Goal: Transaction & Acquisition: Book appointment/travel/reservation

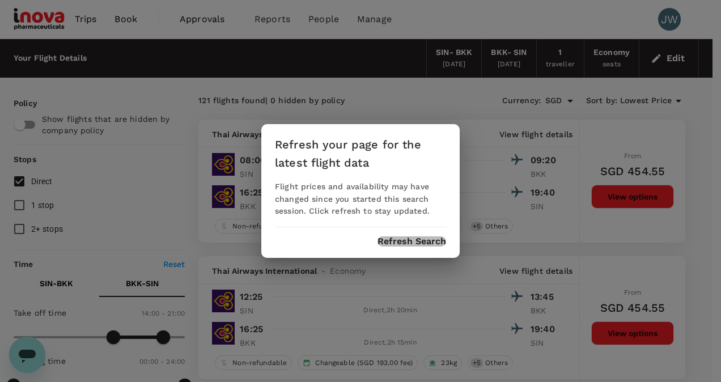
click at [416, 240] on button "Refresh Search" at bounding box center [412, 241] width 69 height 10
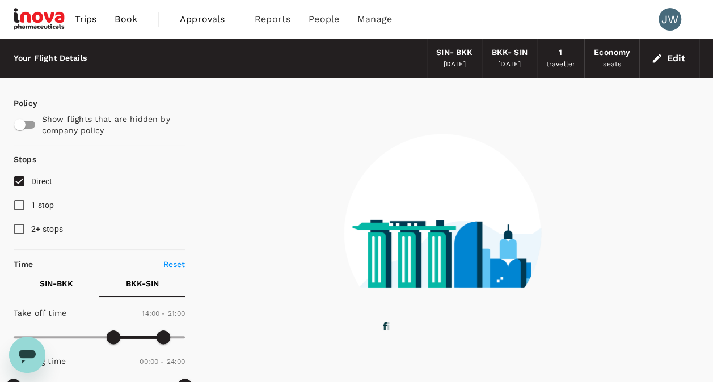
type input "0"
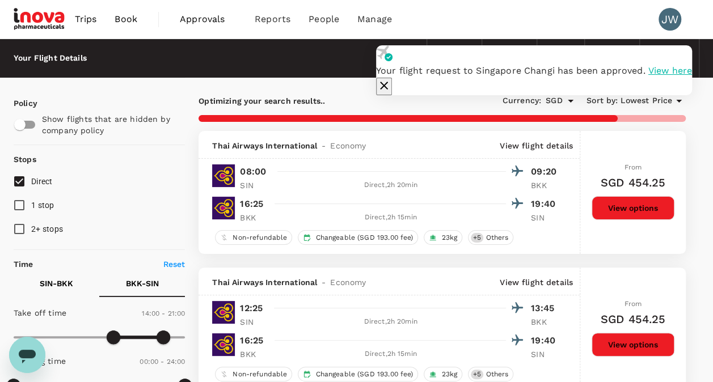
checkbox input "false"
checkbox input "true"
checkbox input "false"
checkbox input "true"
checkbox input "false"
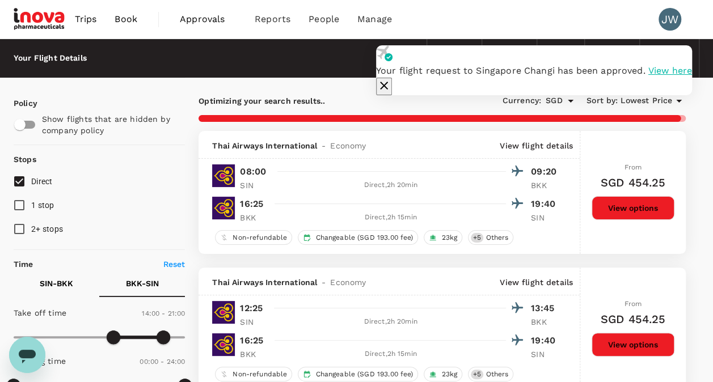
checkbox input "false"
checkbox input "true"
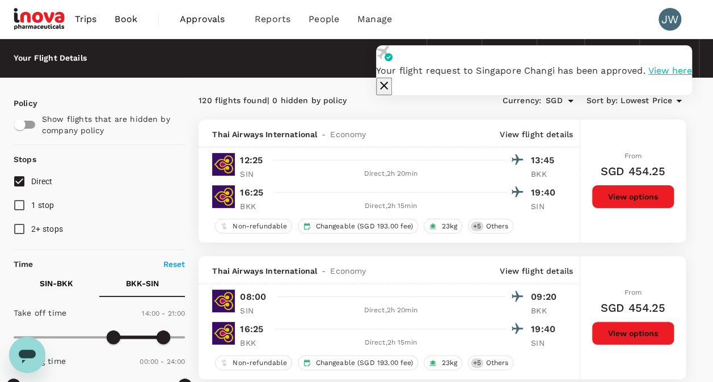
click at [391, 79] on icon "button" at bounding box center [384, 86] width 14 height 14
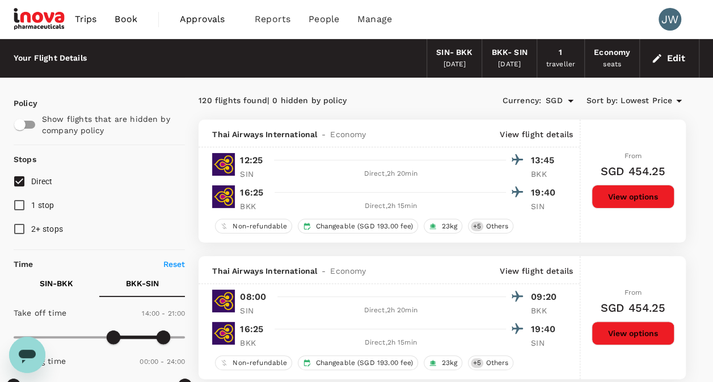
click at [673, 62] on button "Edit" at bounding box center [669, 58] width 41 height 18
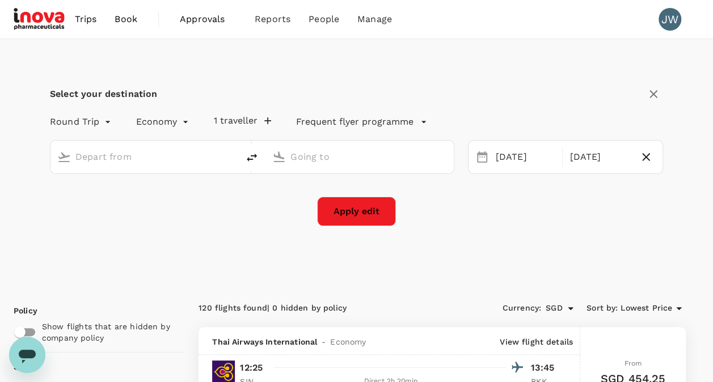
type input "Singapore Changi (SIN)"
type input "Suvarnabhumi Intl (BKK)"
click at [515, 162] on div "13 Oct" at bounding box center [525, 157] width 69 height 22
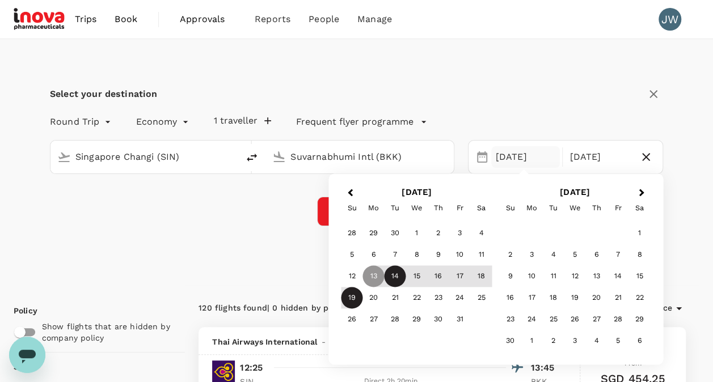
click at [393, 277] on div "14" at bounding box center [395, 277] width 22 height 22
click at [437, 274] on div "16" at bounding box center [439, 277] width 22 height 22
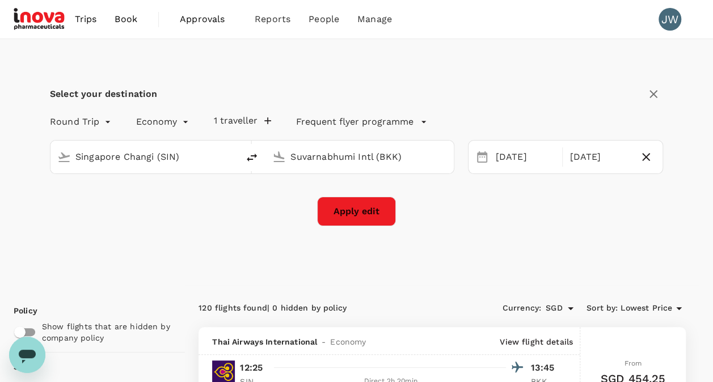
click at [198, 225] on div "Apply edit" at bounding box center [356, 211] width 613 height 29
click at [363, 213] on button "Apply edit" at bounding box center [356, 211] width 79 height 29
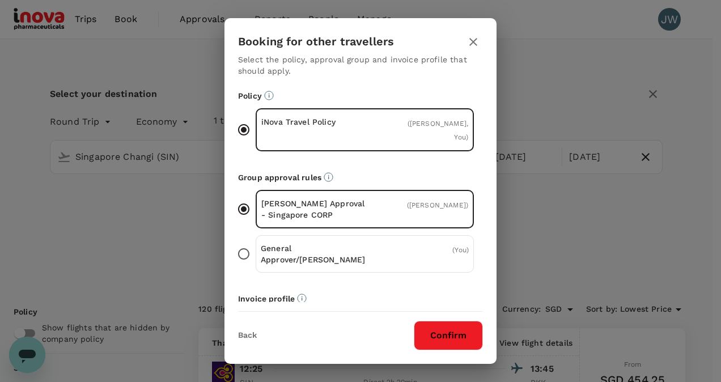
click at [474, 43] on icon "button" at bounding box center [473, 42] width 8 height 8
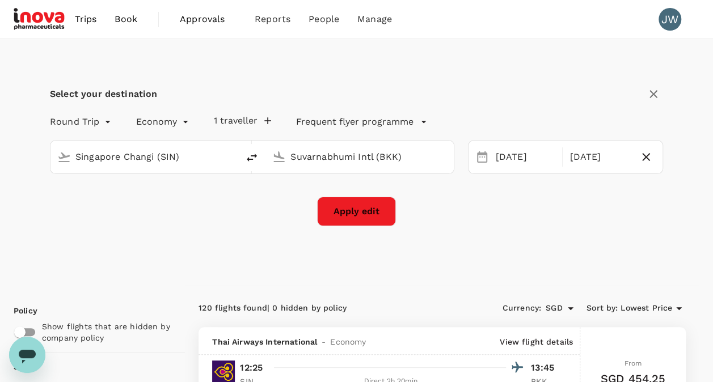
click at [231, 116] on button "1 traveller" at bounding box center [242, 120] width 57 height 11
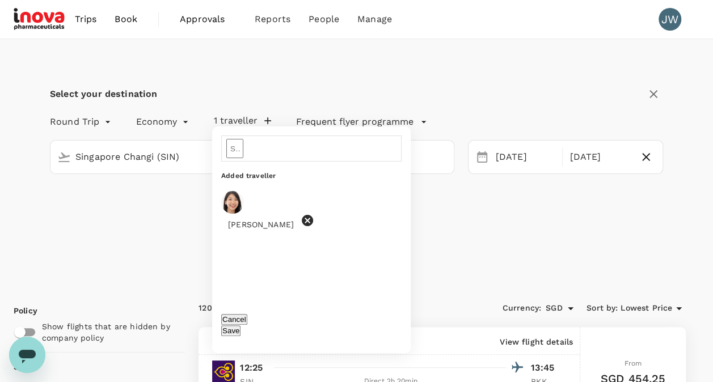
click at [240, 328] on button "Save" at bounding box center [230, 330] width 19 height 11
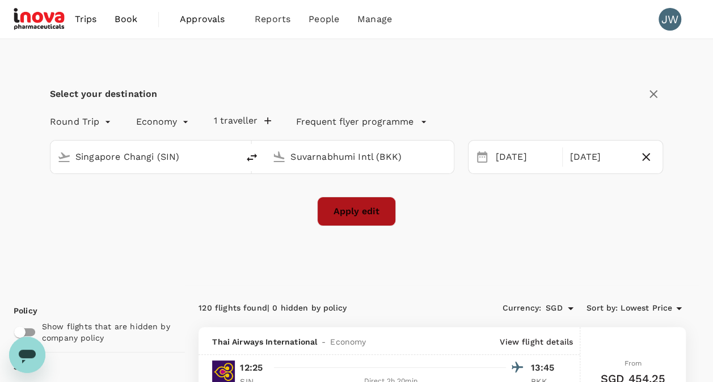
click at [375, 222] on button "Apply edit" at bounding box center [356, 211] width 79 height 29
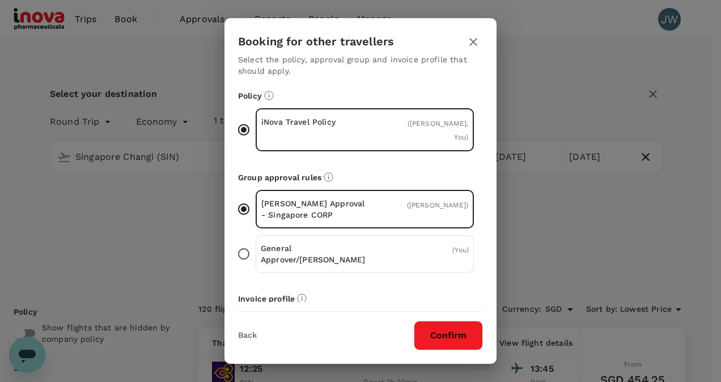
click at [452, 341] on button "Confirm" at bounding box center [448, 335] width 69 height 29
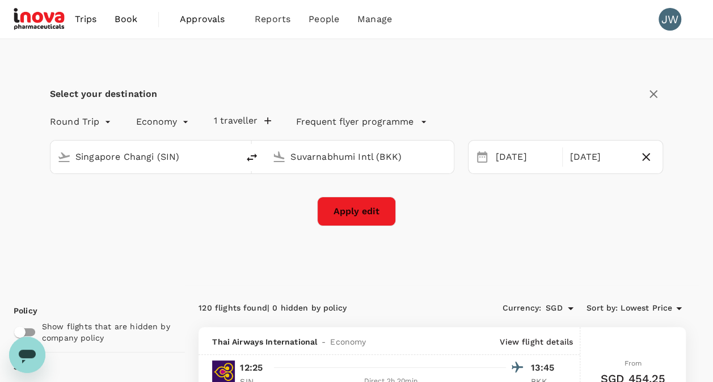
checkbox input "false"
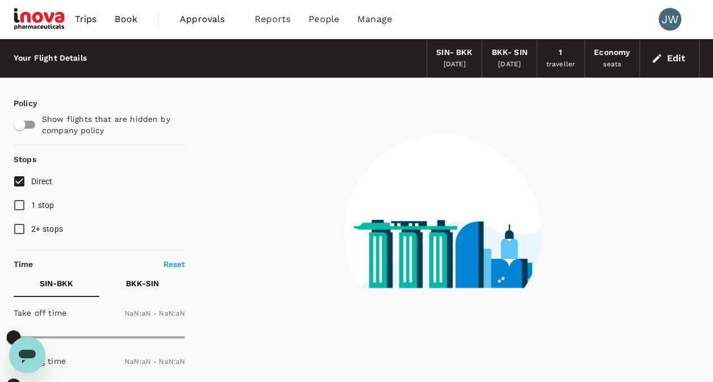
checkbox input "false"
type input "1440"
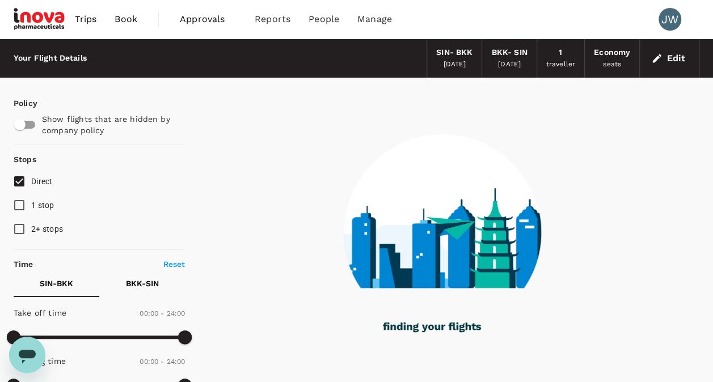
type input "660"
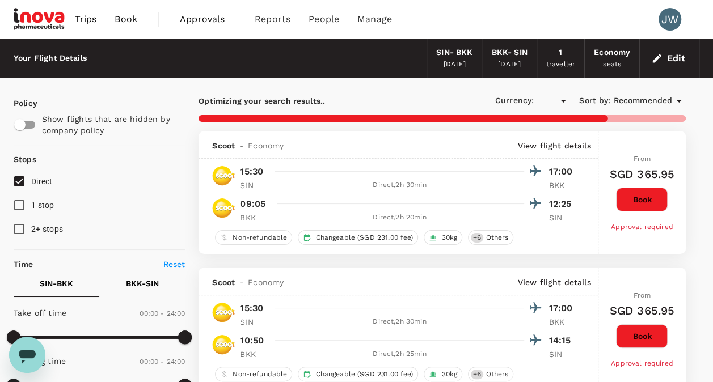
checkbox input "true"
type input "SGD"
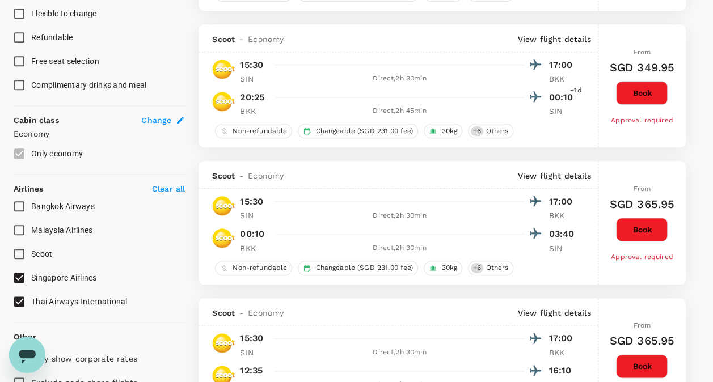
scroll to position [680, 0]
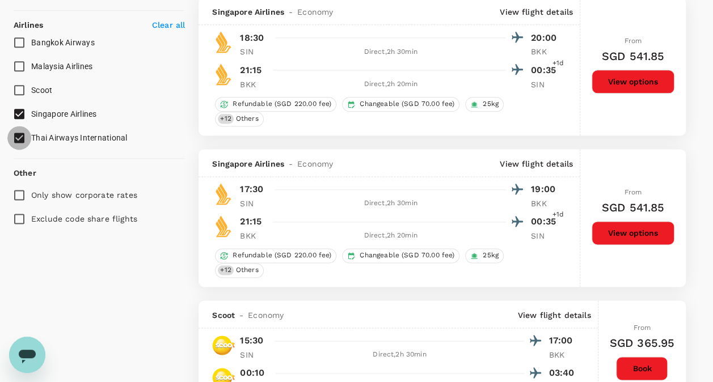
click at [16, 138] on input "Thai Airways International" at bounding box center [19, 138] width 24 height 24
checkbox input "false"
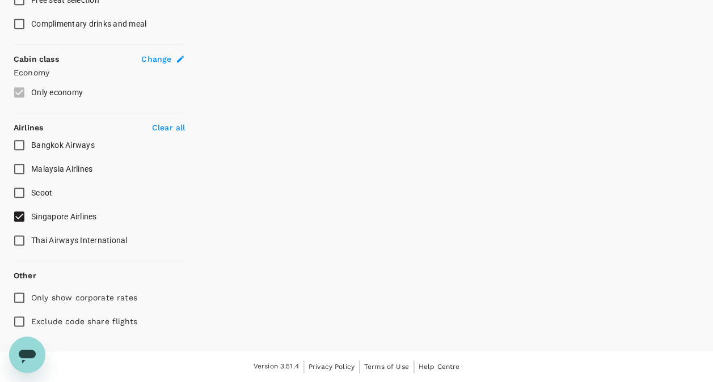
scroll to position [575, 0]
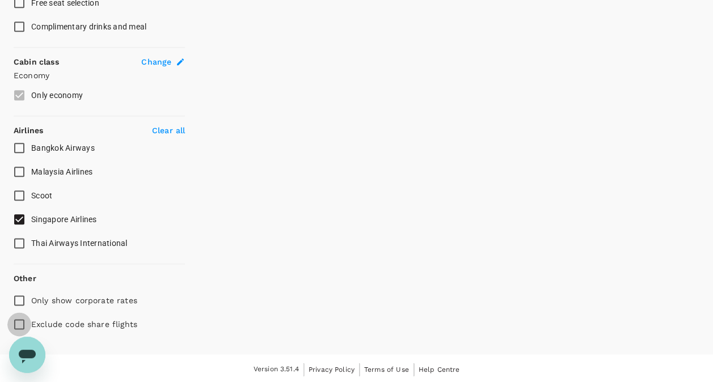
click at [19, 322] on input "Exclude code share flights" at bounding box center [19, 324] width 24 height 24
checkbox input "true"
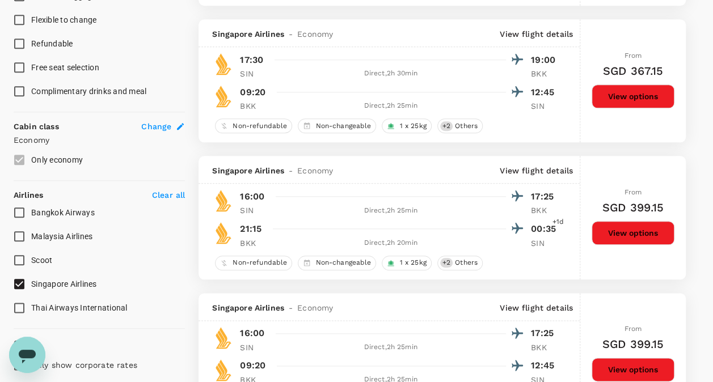
scroll to position [0, 0]
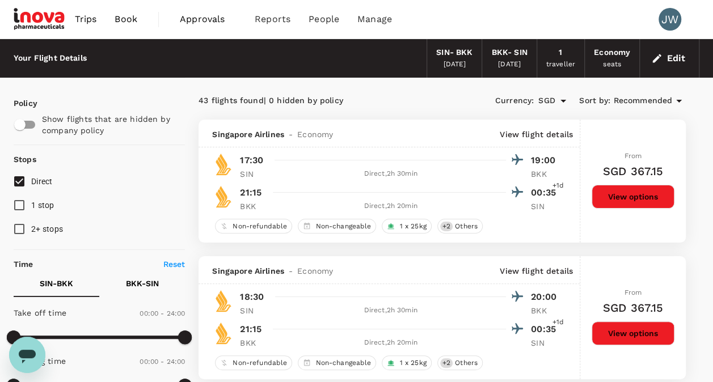
click at [645, 102] on span "Recommended" at bounding box center [642, 101] width 59 height 12
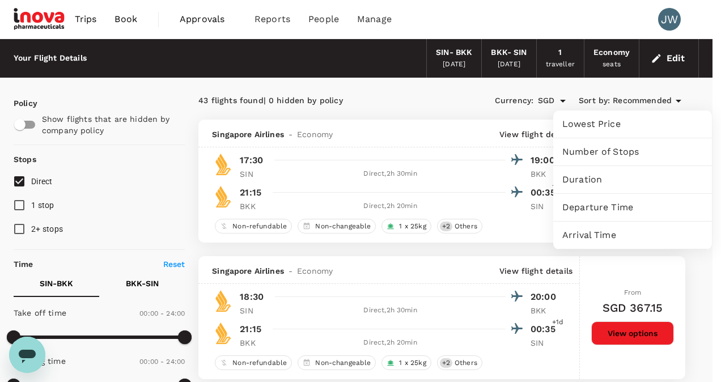
click at [596, 125] on span "Lowest Price" at bounding box center [632, 124] width 141 height 14
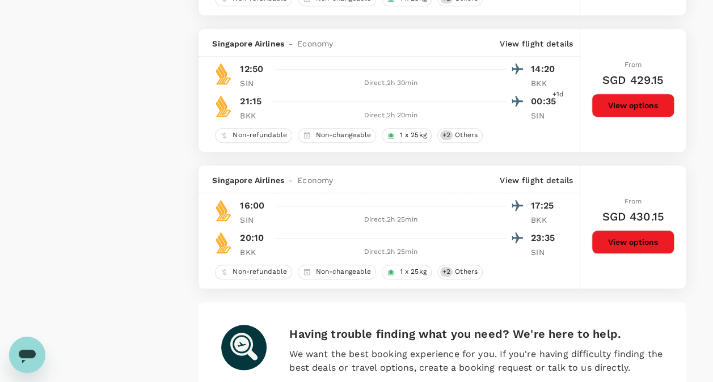
scroll to position [2684, 0]
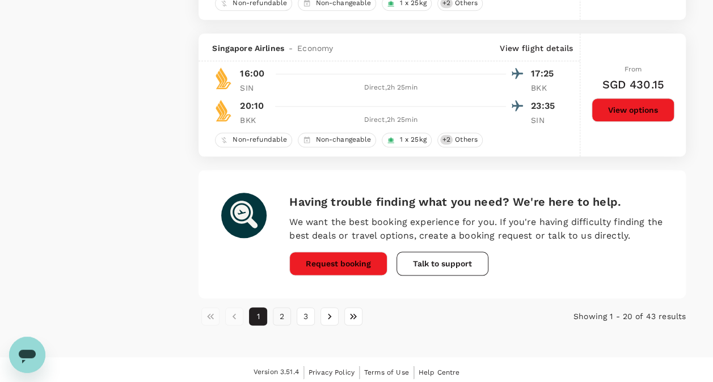
click at [280, 315] on button "2" at bounding box center [282, 316] width 18 height 18
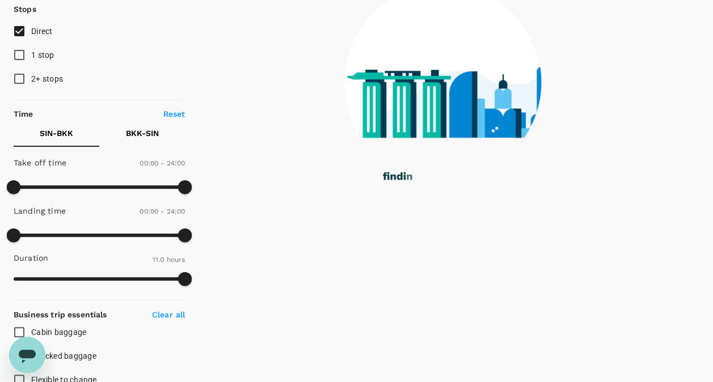
scroll to position [0, 0]
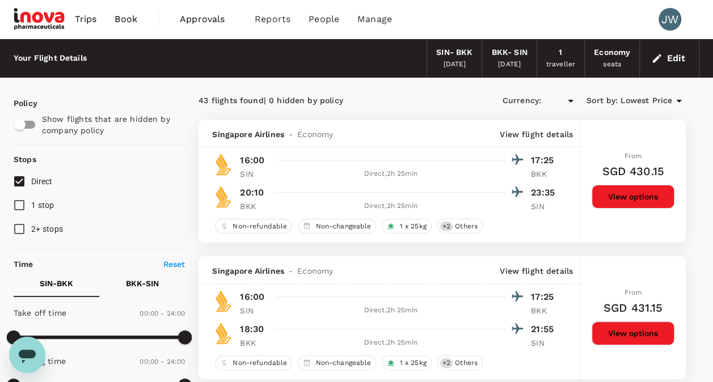
type input "SGD"
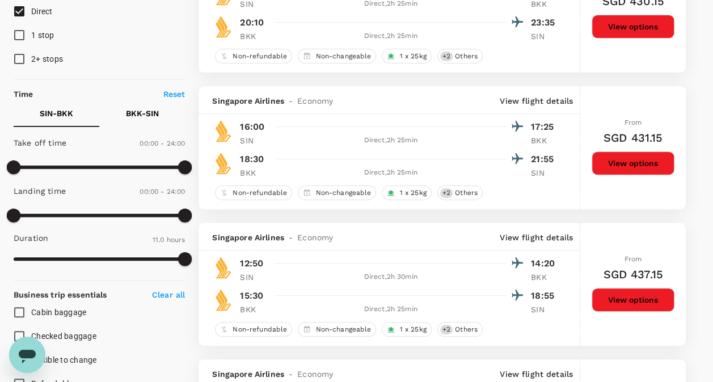
scroll to position [340, 0]
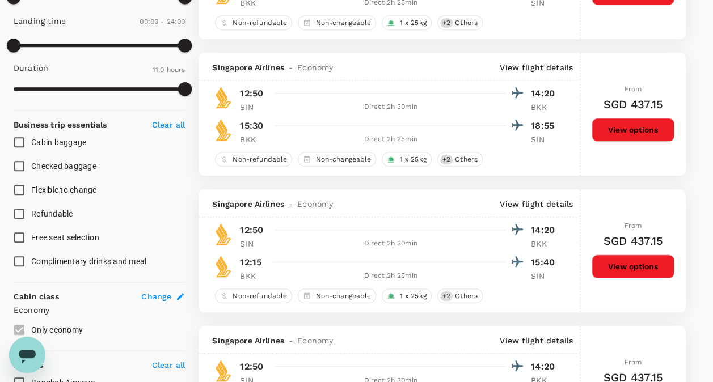
click at [632, 269] on button "View options" at bounding box center [632, 267] width 83 height 24
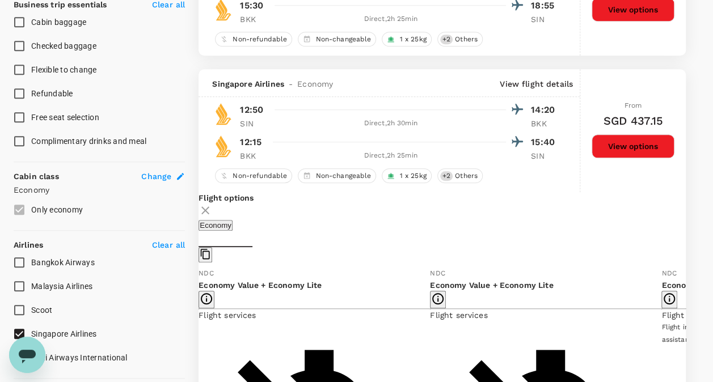
scroll to position [528, 0]
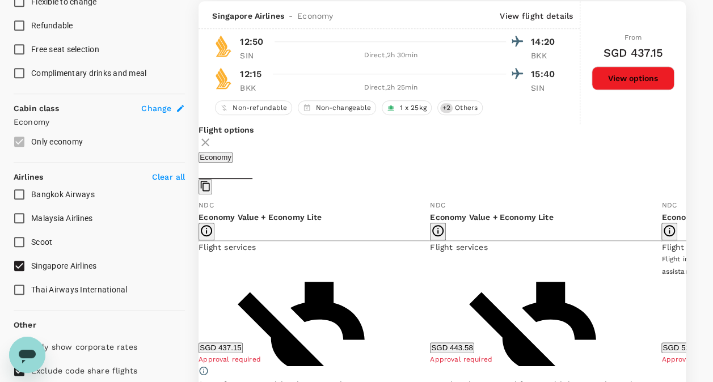
click at [688, 288] on icon at bounding box center [693, 282] width 11 height 11
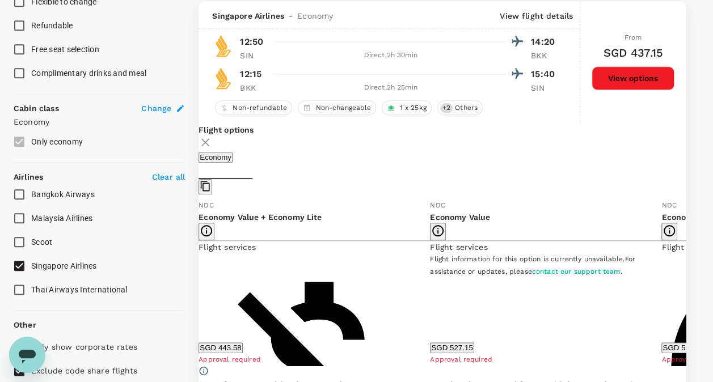
click at [661, 348] on button "SGD 535.06" at bounding box center [683, 347] width 44 height 11
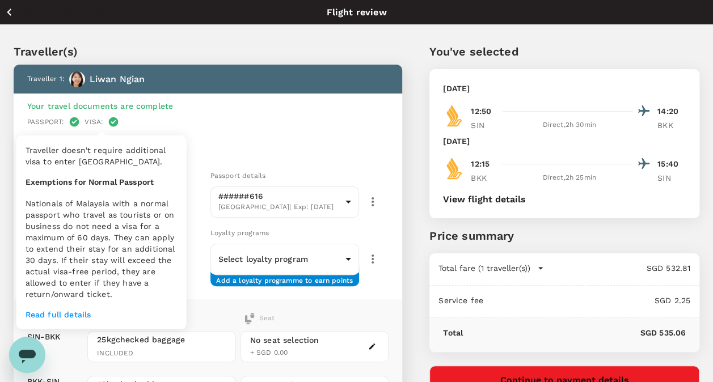
click at [66, 316] on p "Read full details" at bounding box center [102, 314] width 152 height 11
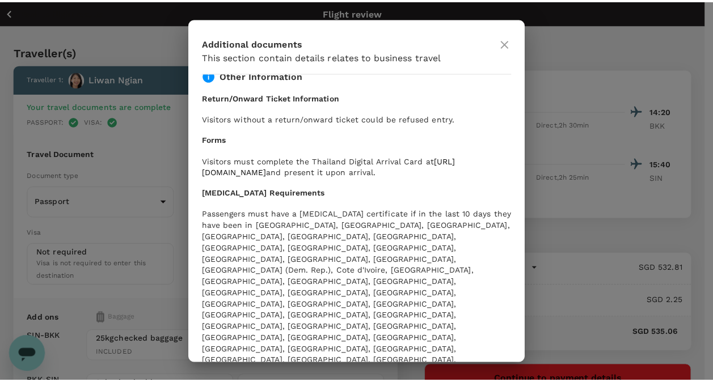
scroll to position [170, 0]
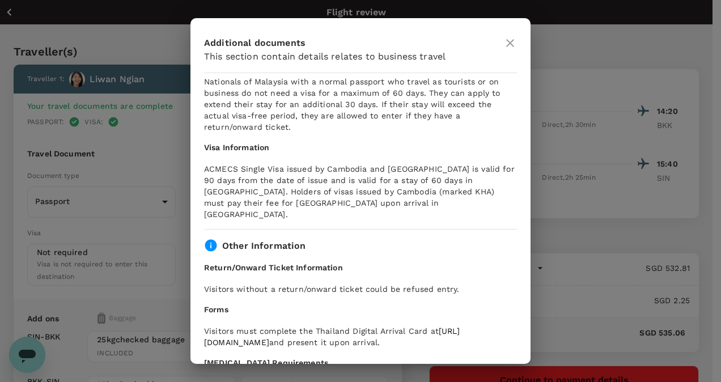
click at [512, 45] on icon at bounding box center [510, 43] width 8 height 8
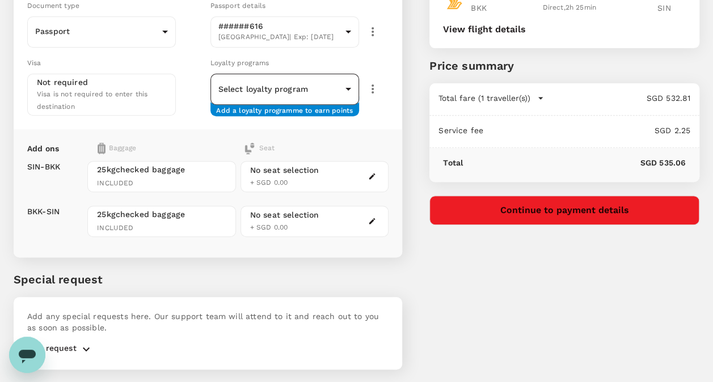
click at [338, 88] on body "Back to flight results Flight review Traveller(s) Traveller 1 : Liwan Ngian You…" at bounding box center [356, 122] width 713 height 584
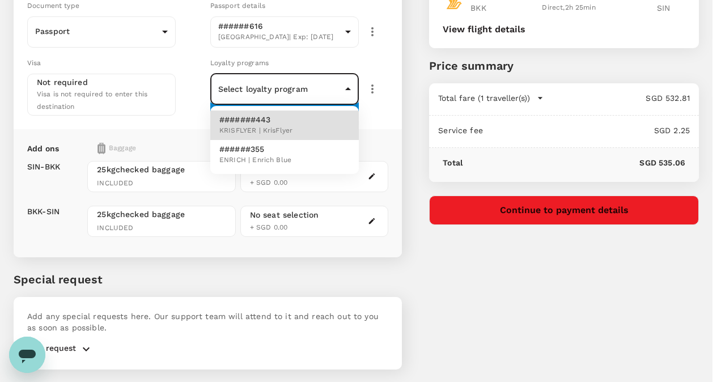
click at [246, 124] on p "#######443" at bounding box center [255, 119] width 73 height 11
type input "21791926-36b4-4fc7-a9f9-655f57b6bd3a"
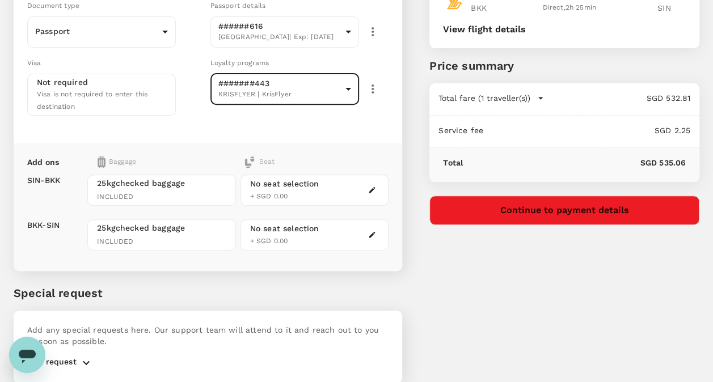
click at [286, 179] on div "No seat selection" at bounding box center [284, 184] width 69 height 12
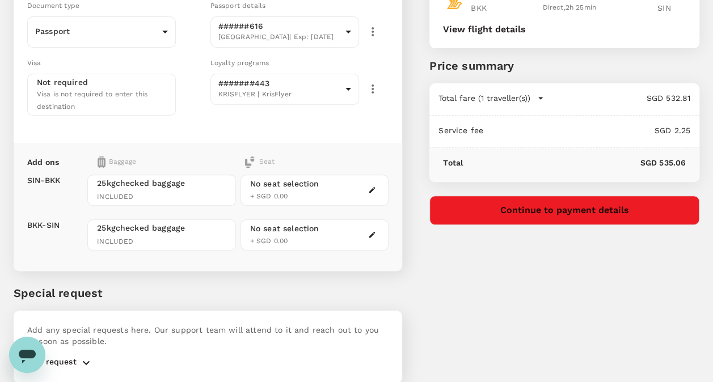
click at [372, 193] on div "No seat selection + SGD 0.00" at bounding box center [314, 190] width 149 height 31
click at [373, 186] on icon "button" at bounding box center [372, 190] width 8 height 8
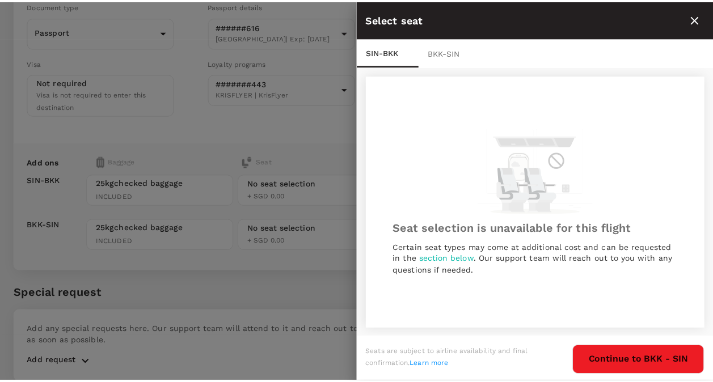
scroll to position [1, 0]
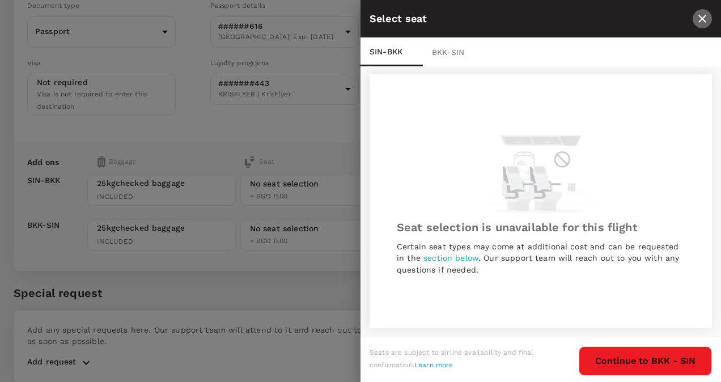
click at [699, 17] on icon "close" at bounding box center [703, 19] width 14 height 14
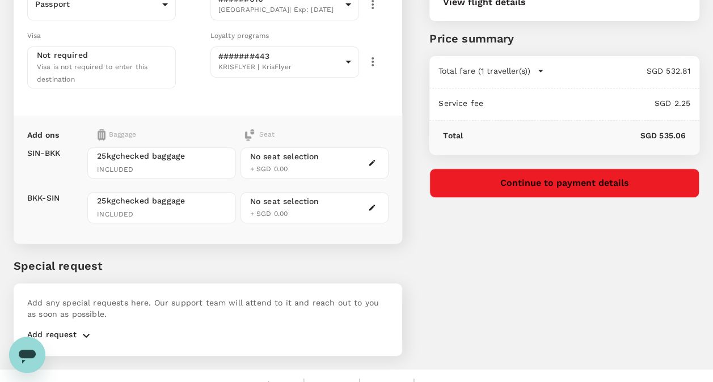
scroll to position [211, 0]
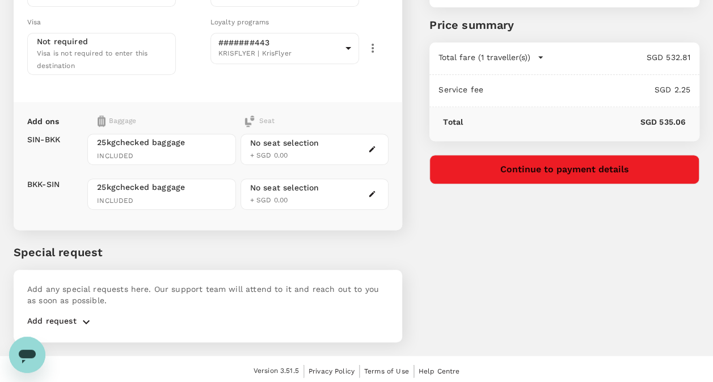
click at [85, 315] on icon "button" at bounding box center [86, 322] width 14 height 14
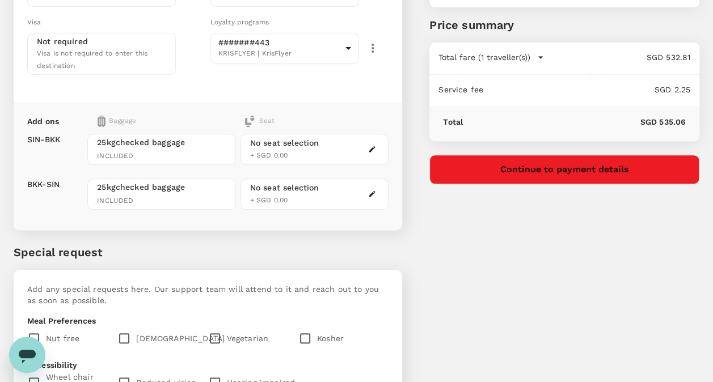
scroll to position [391, 0]
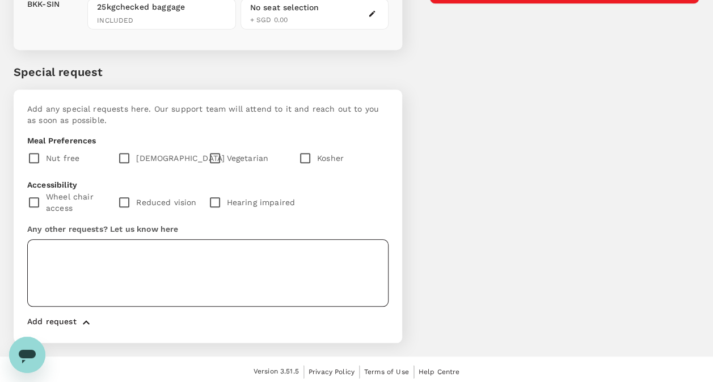
click at [67, 247] on textarea at bounding box center [207, 272] width 361 height 67
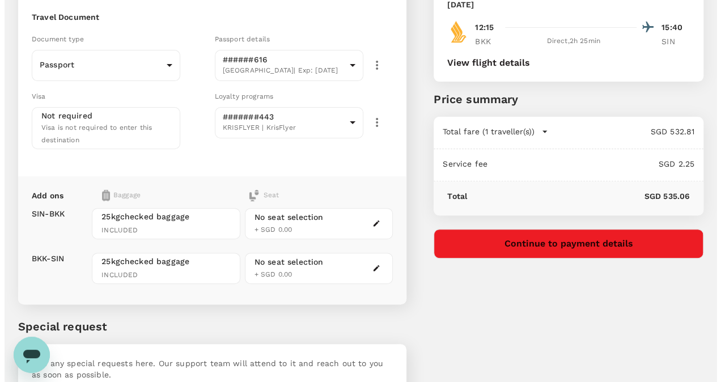
scroll to position [170, 0]
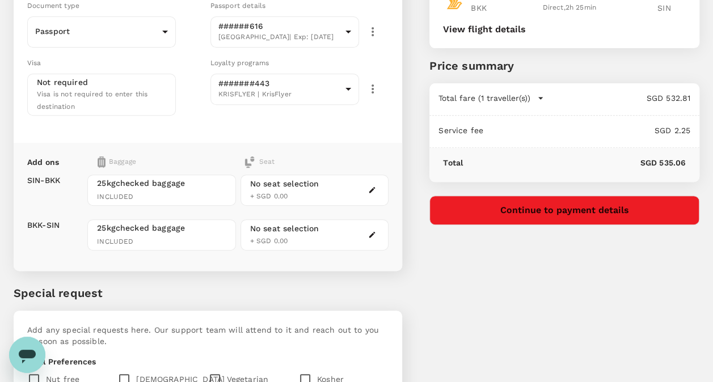
type textarea "Aisle seat please."
click at [545, 208] on button "Continue to payment details" at bounding box center [564, 210] width 270 height 29
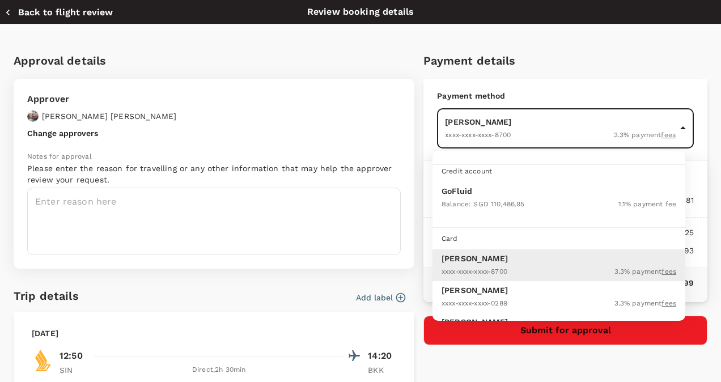
click at [623, 129] on body "Back to flight results Flight review Traveller(s) Traveller 1 : Liwan Ngian You…" at bounding box center [360, 219] width 721 height 778
click at [466, 194] on p "GoFluid" at bounding box center [559, 190] width 235 height 11
type input "9e677c2c-1b51-4fb9-8b8e-e61d94c42ce6"
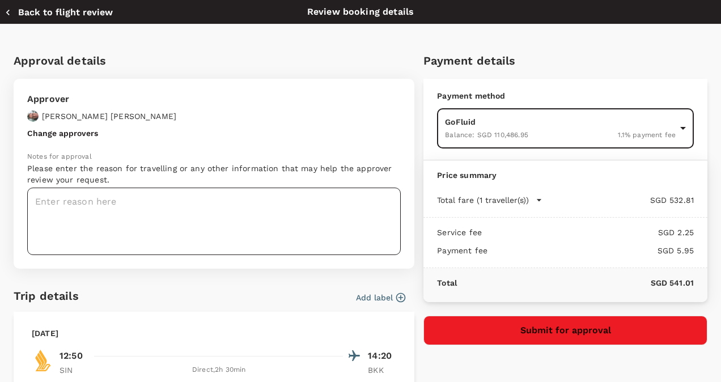
click at [121, 208] on textarea at bounding box center [214, 221] width 374 height 67
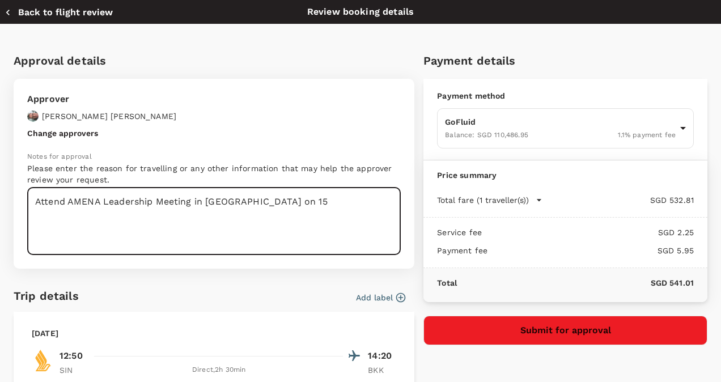
click at [196, 196] on textarea "Attend AMENA Leadership Meeting in Bangkok on 15" at bounding box center [214, 221] width 374 height 67
click at [341, 201] on textarea "Attend AMENA Leadership Meeting and dinners in Bangkok on 15" at bounding box center [214, 221] width 374 height 67
type textarea "Attend AMENA Leadership Meeting and dinners in [GEOGRAPHIC_DATA] on [DATE]-[DAT…"
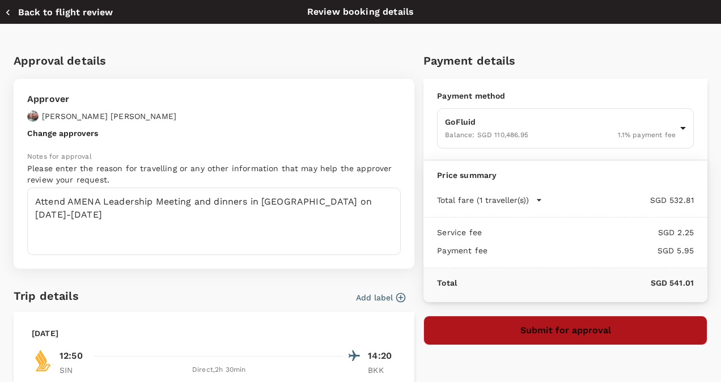
click at [564, 329] on button "Submit for approval" at bounding box center [566, 330] width 284 height 29
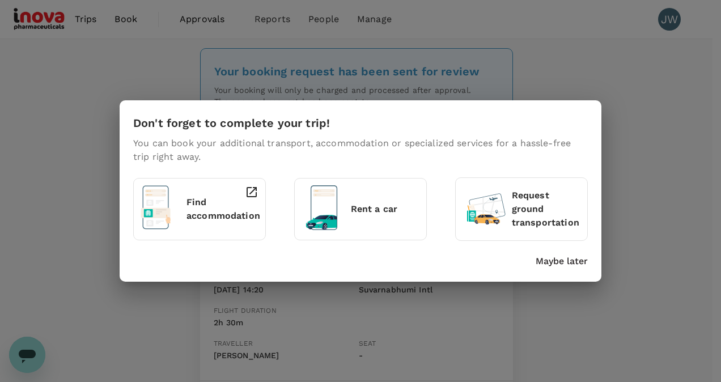
drag, startPoint x: 560, startPoint y: 262, endPoint x: 596, endPoint y: 218, distance: 56.8
click at [560, 262] on p "Maybe later" at bounding box center [562, 262] width 52 height 14
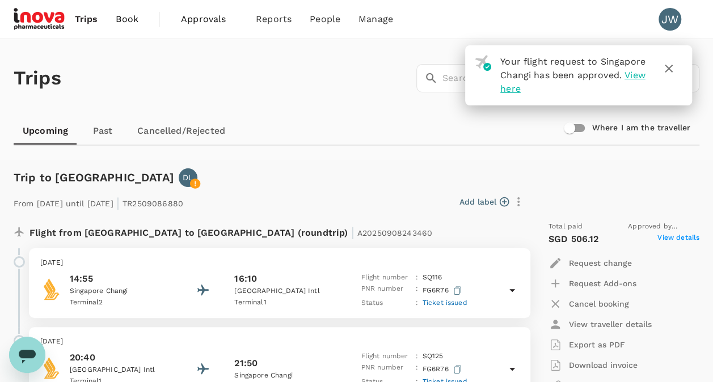
click at [671, 68] on icon "button" at bounding box center [669, 69] width 14 height 14
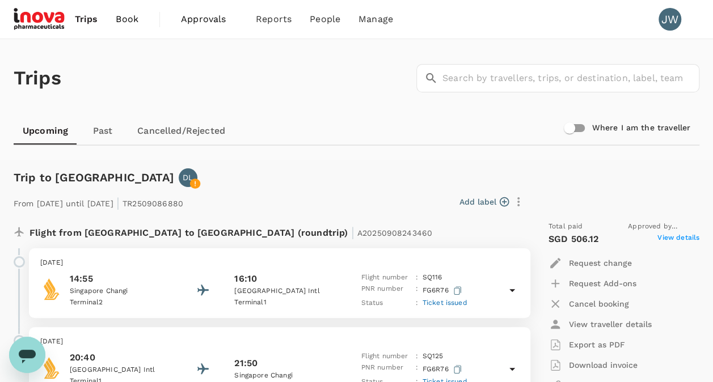
click at [135, 16] on span "Book" at bounding box center [127, 19] width 23 height 14
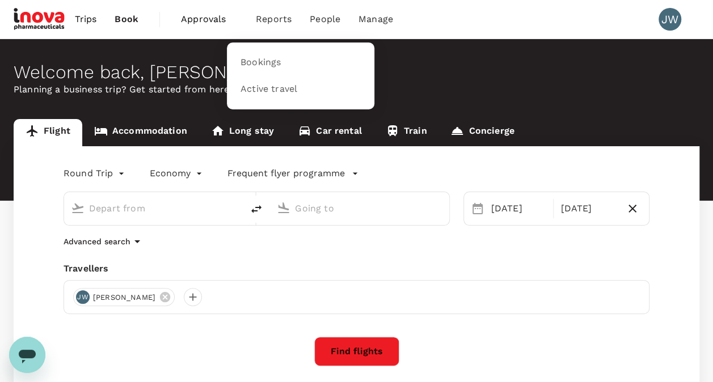
type input "Singapore Changi (SIN)"
type input "Suvarnabhumi Intl (BKK)"
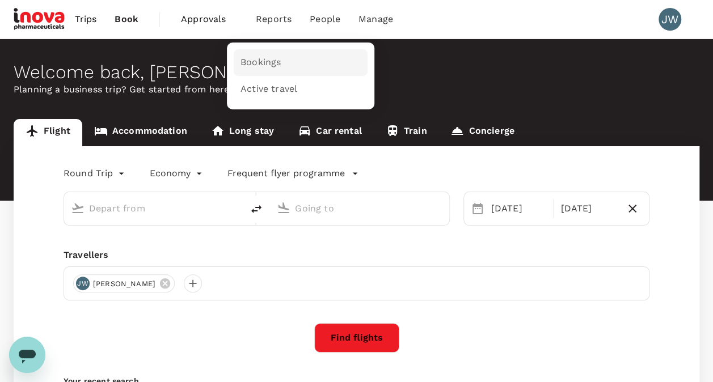
type input "Singapore Changi (SIN)"
type input "Suvarnabhumi Intl (BKK)"
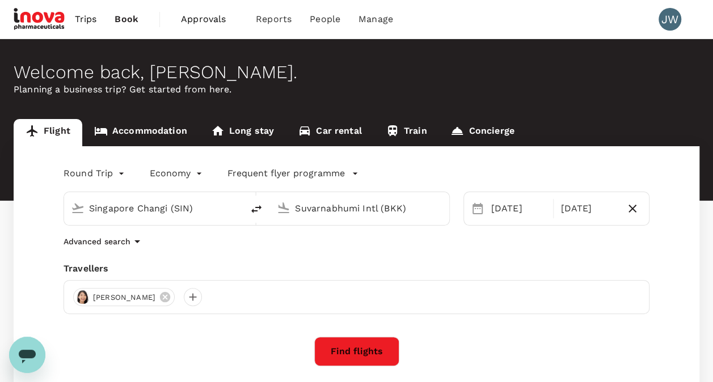
click at [87, 22] on span "Trips" at bounding box center [86, 19] width 22 height 14
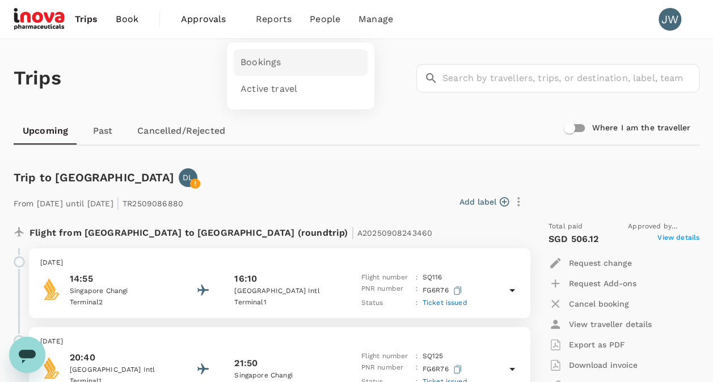
click at [259, 59] on span "Bookings" at bounding box center [260, 62] width 40 height 13
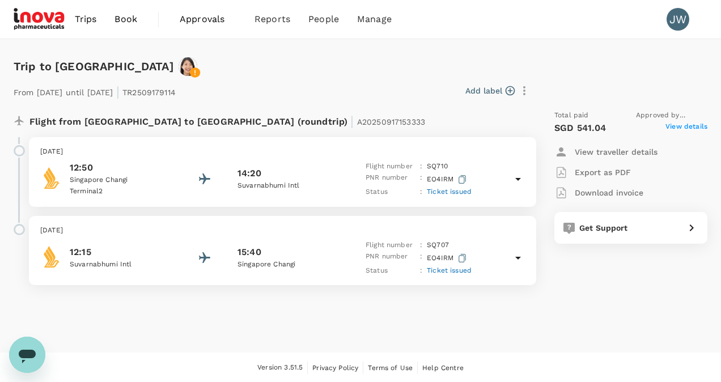
click at [680, 126] on span "View details" at bounding box center [687, 128] width 42 height 14
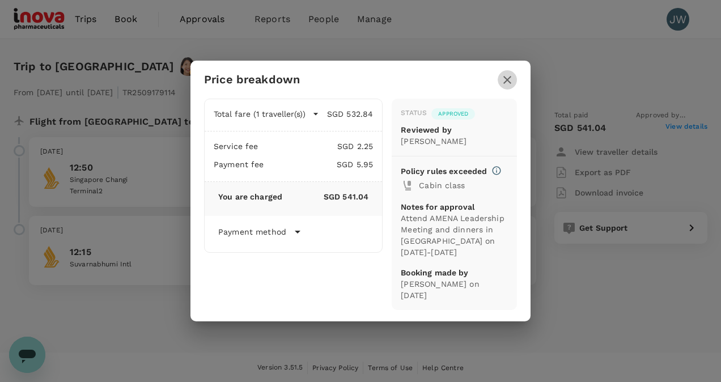
click at [501, 85] on icon "button" at bounding box center [508, 80] width 14 height 14
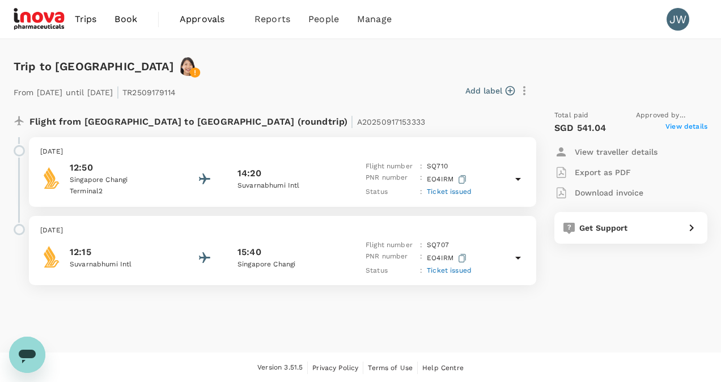
drag, startPoint x: 15, startPoint y: 152, endPoint x: 16, endPoint y: 180, distance: 28.4
click at [16, 180] on div at bounding box center [14, 176] width 11 height 79
click at [315, 93] on div "Add label" at bounding box center [357, 90] width 354 height 19
